Goal: Task Accomplishment & Management: Manage account settings

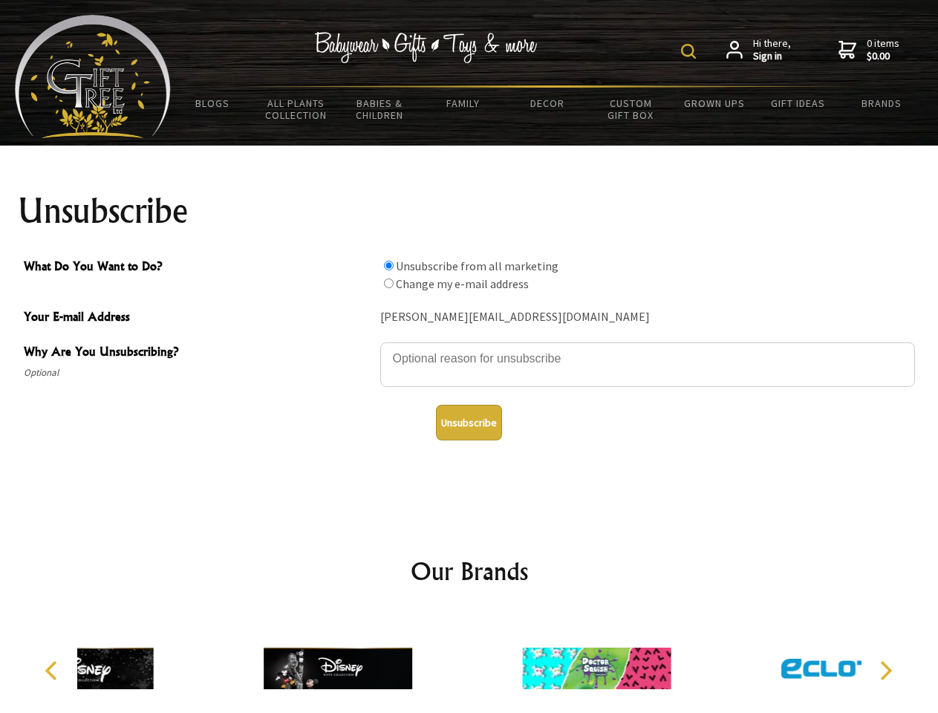
click at [691, 51] on img at bounding box center [688, 51] width 15 height 15
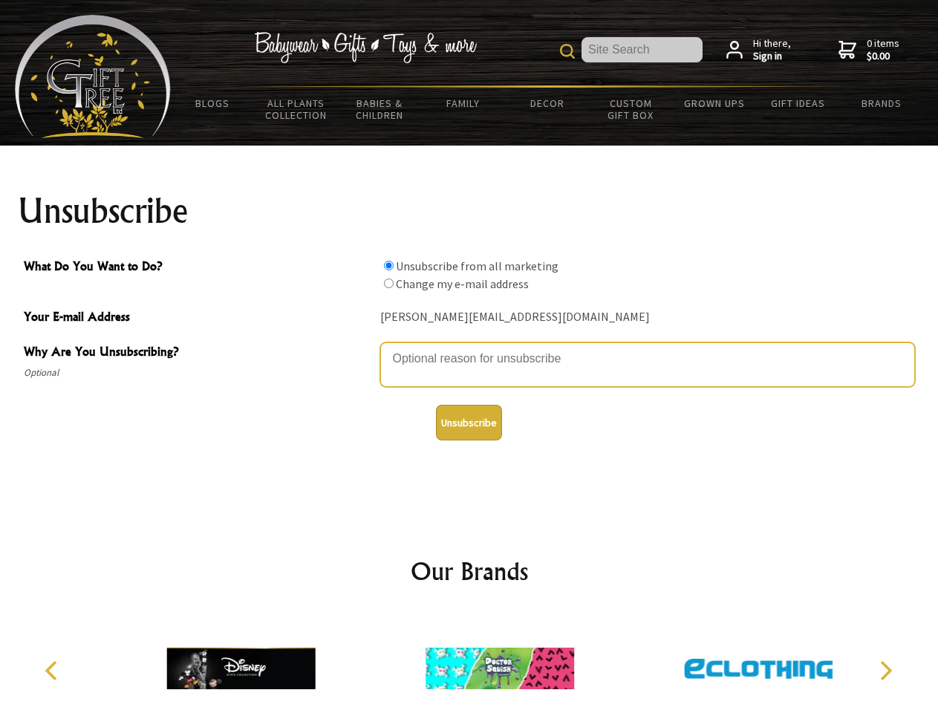
click at [469, 347] on textarea "Why Are You Unsubscribing?" at bounding box center [647, 364] width 535 height 45
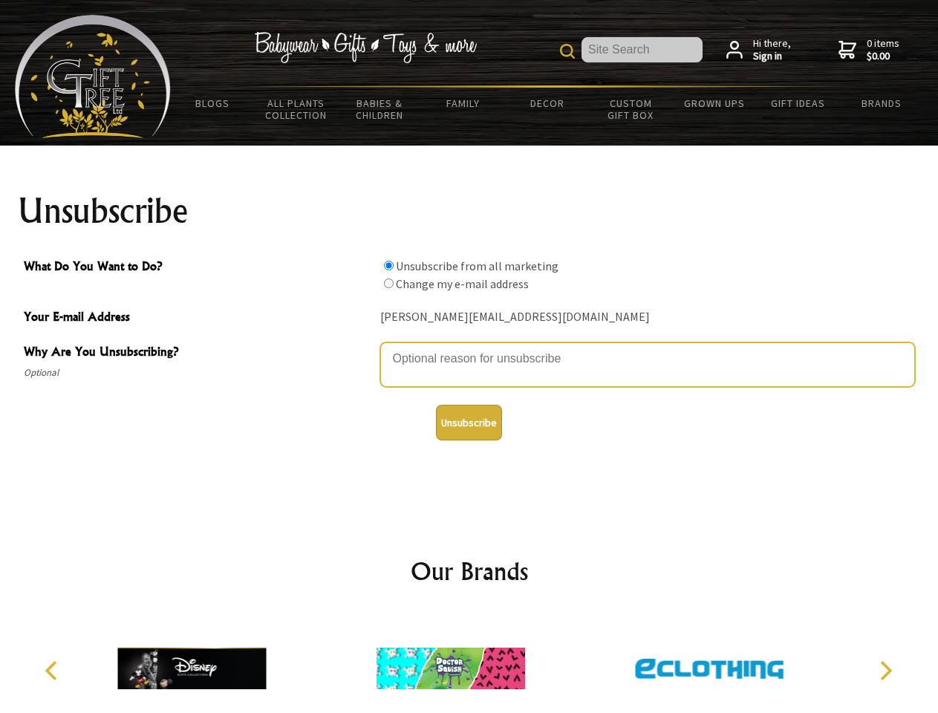
click at [388, 265] on input "What Do You Want to Do?" at bounding box center [389, 266] width 10 height 10
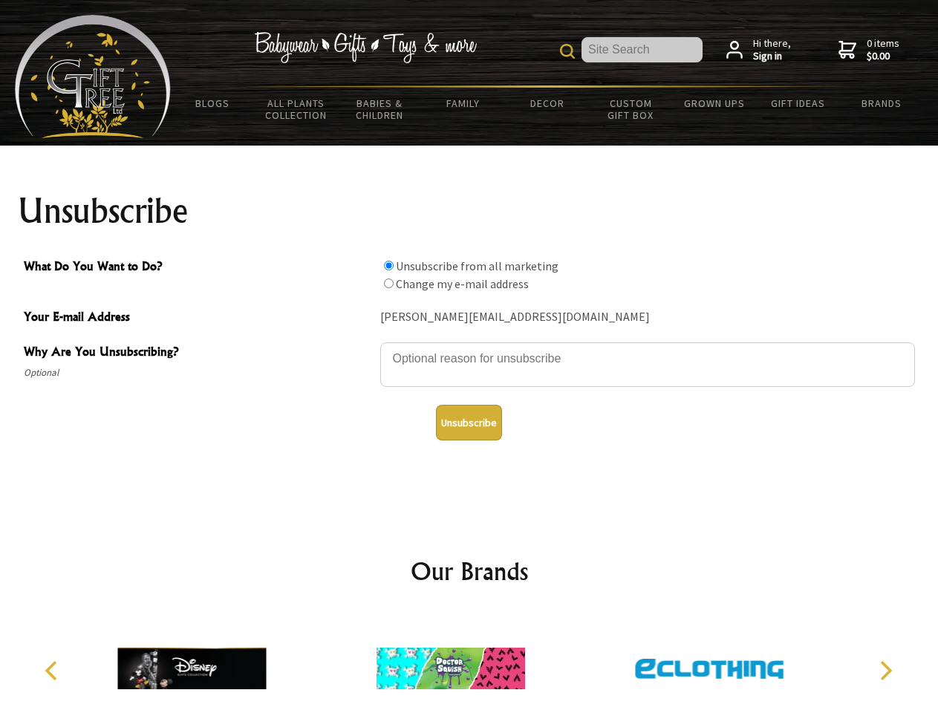
click at [388, 283] on input "What Do You Want to Do?" at bounding box center [389, 283] width 10 height 10
radio input "true"
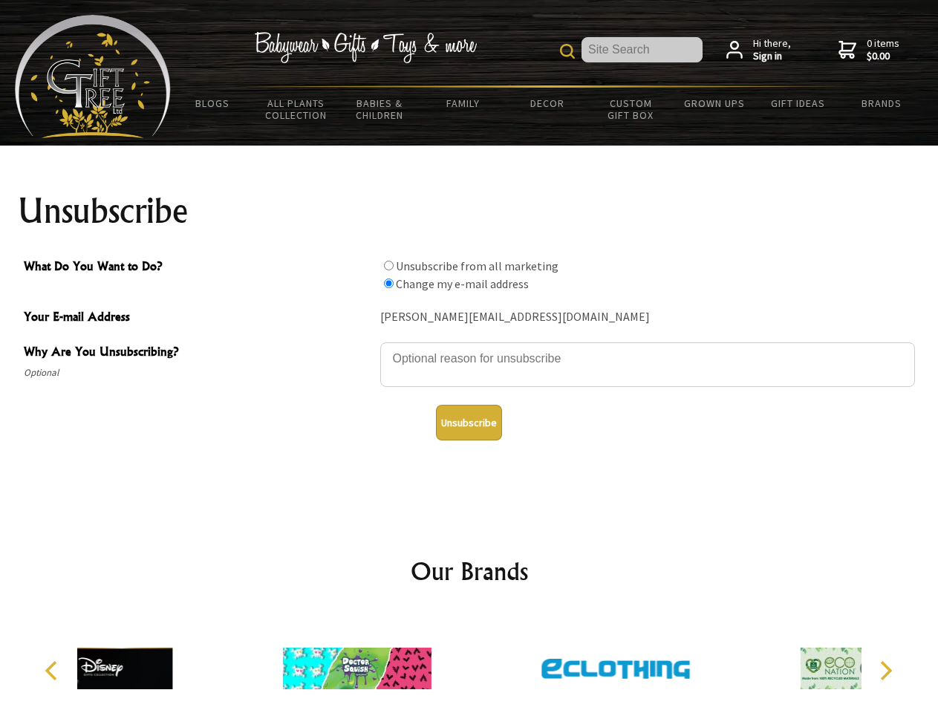
click at [469, 422] on button "Unsubscribe" at bounding box center [469, 423] width 66 height 36
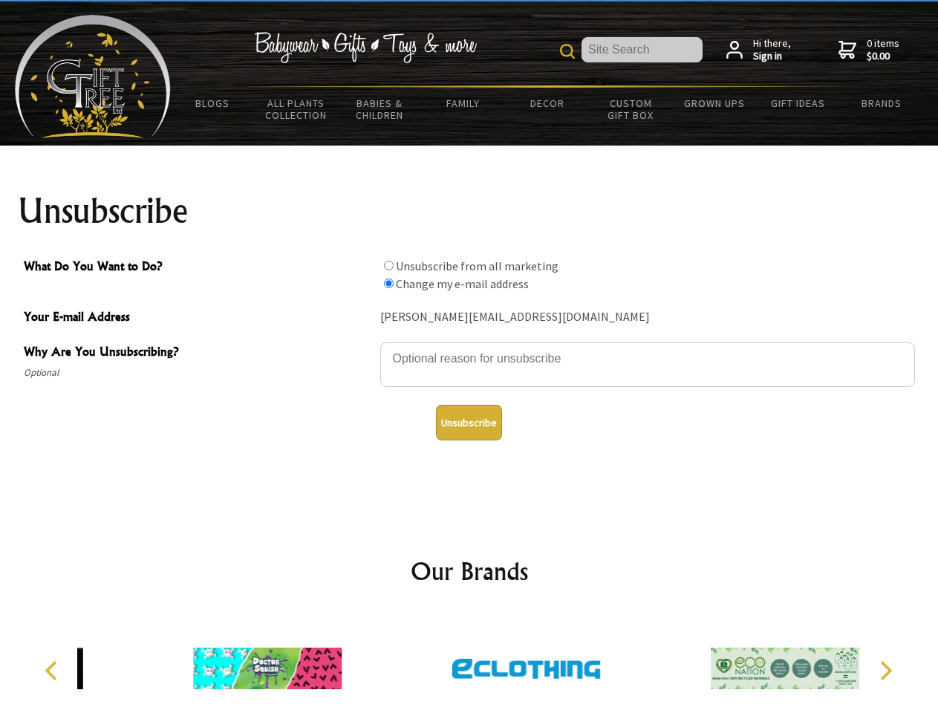
click at [469, 662] on img at bounding box center [526, 668] width 149 height 111
click at [53, 670] on icon "Previous" at bounding box center [52, 670] width 19 height 19
click at [885, 670] on icon "Next" at bounding box center [884, 670] width 19 height 19
